Goal: Task Accomplishment & Management: Complete application form

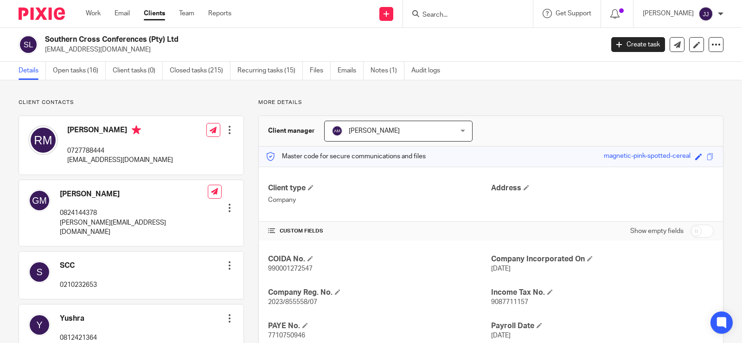
click at [450, 16] on input "Search" at bounding box center [462, 15] width 83 height 8
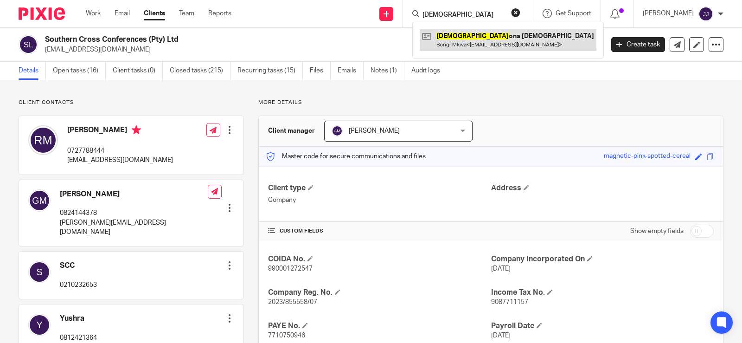
type input "SIKH"
click at [462, 34] on link at bounding box center [508, 39] width 177 height 21
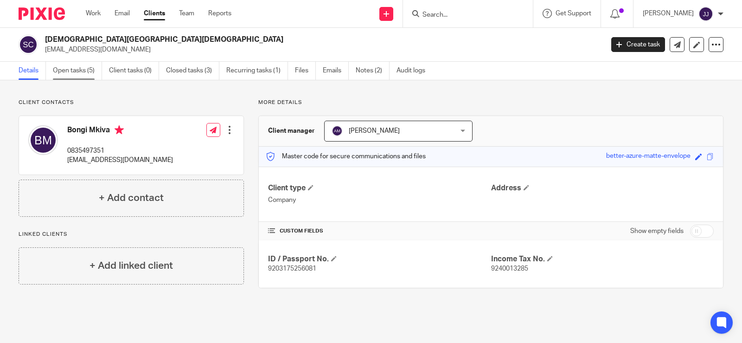
click at [82, 70] on link "Open tasks (5)" at bounding box center [77, 71] width 49 height 18
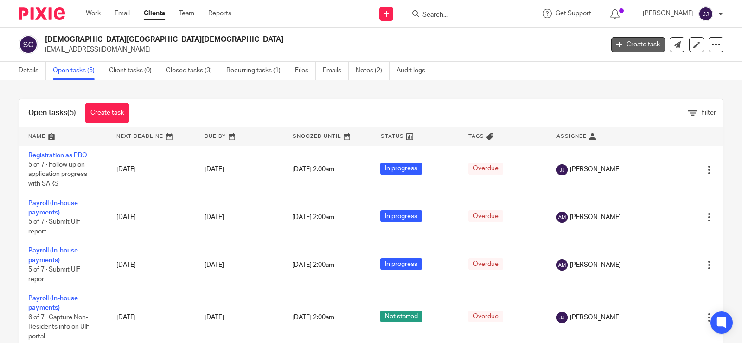
click at [634, 47] on link "Create task" at bounding box center [638, 44] width 54 height 15
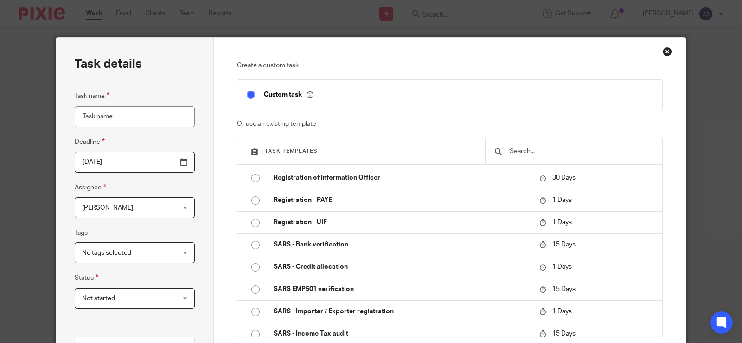
scroll to position [829, 0]
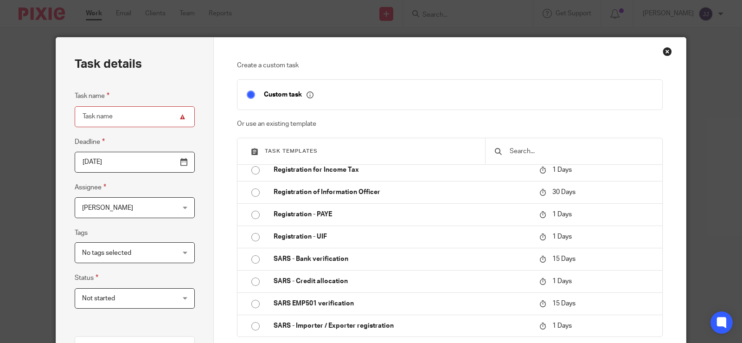
click at [473, 225] on td "Registration - PAYE" at bounding box center [399, 214] width 271 height 22
type input "2025-08-13"
type input "Registration - PAYE"
checkbox input "false"
radio input "true"
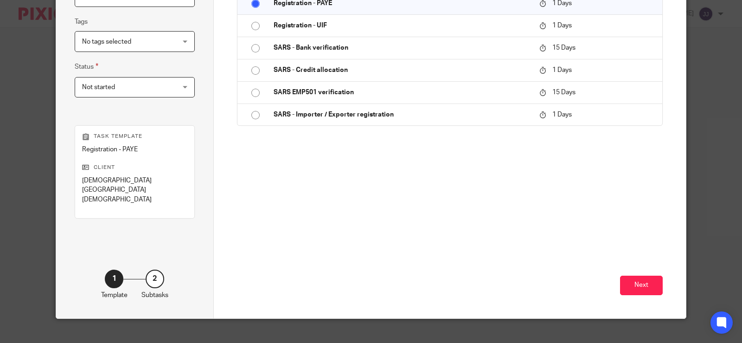
scroll to position [215, 0]
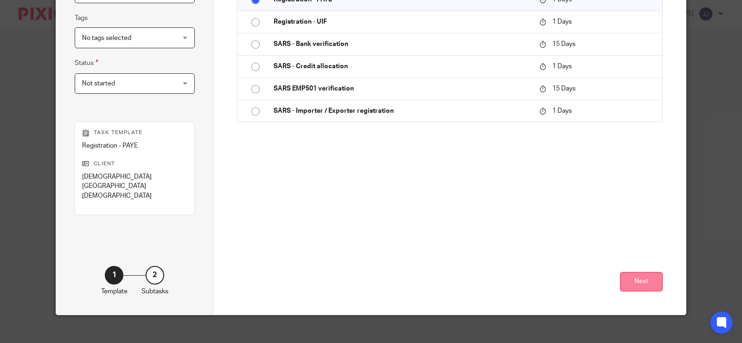
click at [648, 272] on button "Next" at bounding box center [641, 282] width 43 height 20
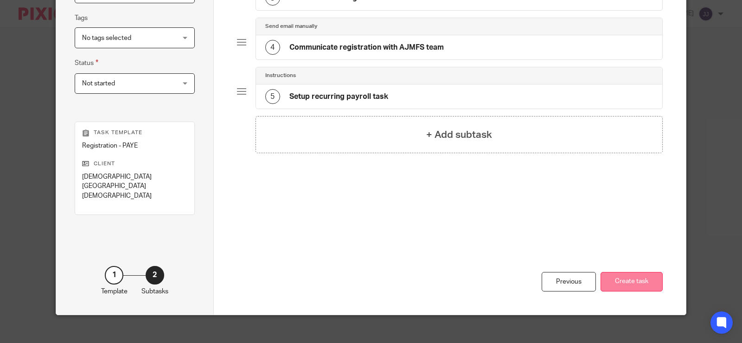
click at [616, 274] on button "Create task" at bounding box center [631, 282] width 62 height 20
